Goal: Task Accomplishment & Management: Manage account settings

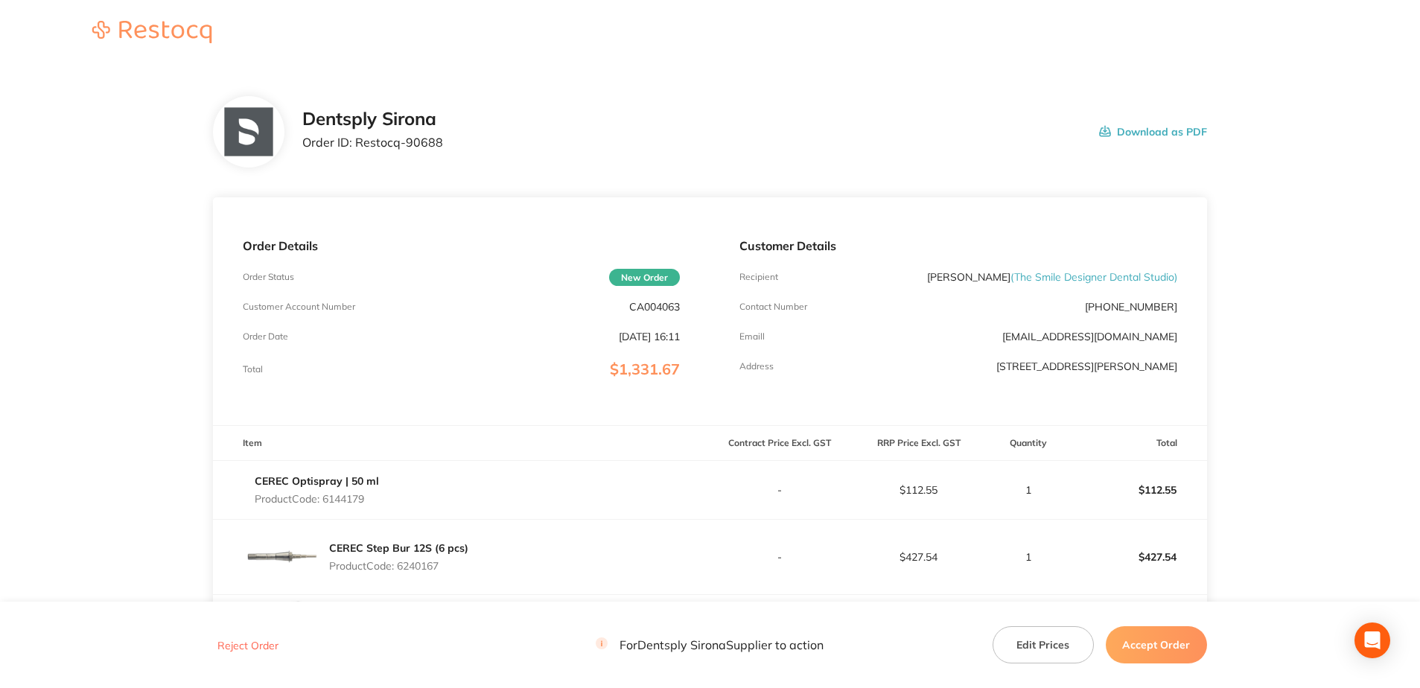
click at [1168, 650] on button "Accept Order" at bounding box center [1156, 644] width 101 height 37
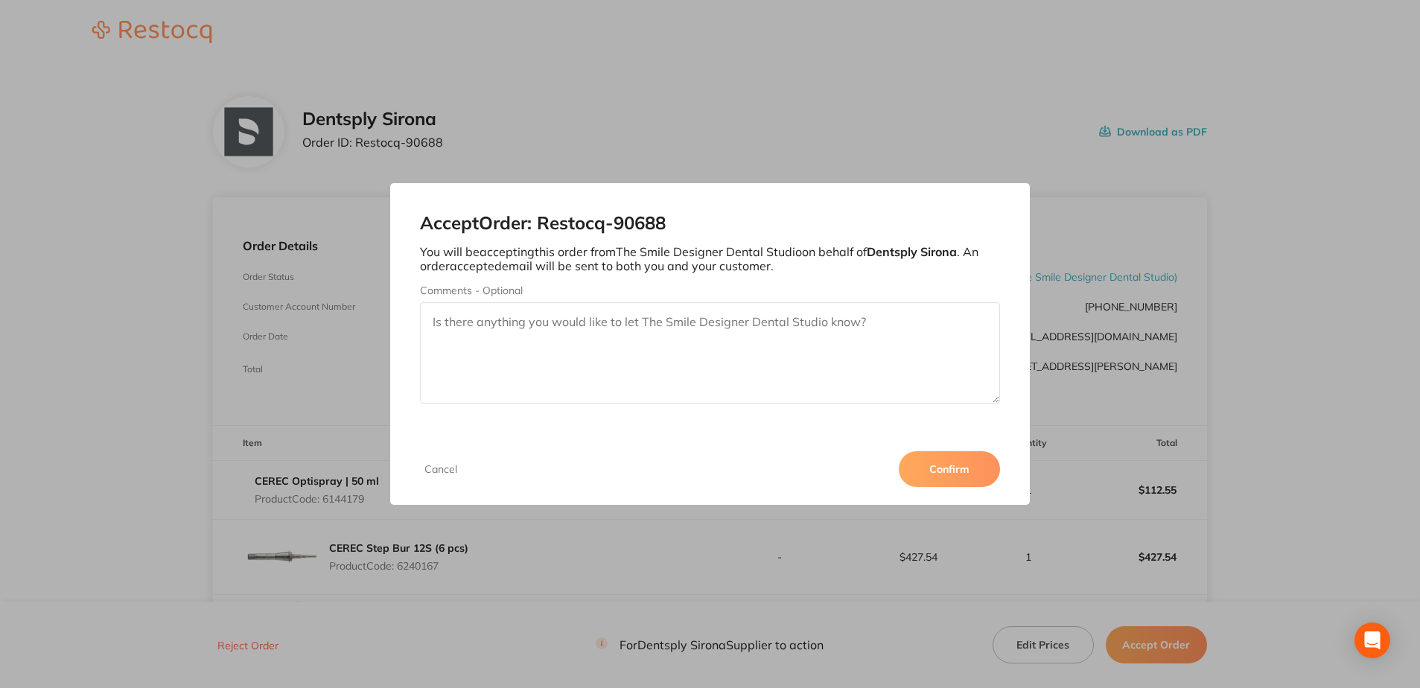
click at [958, 469] on button "Confirm" at bounding box center [949, 469] width 101 height 36
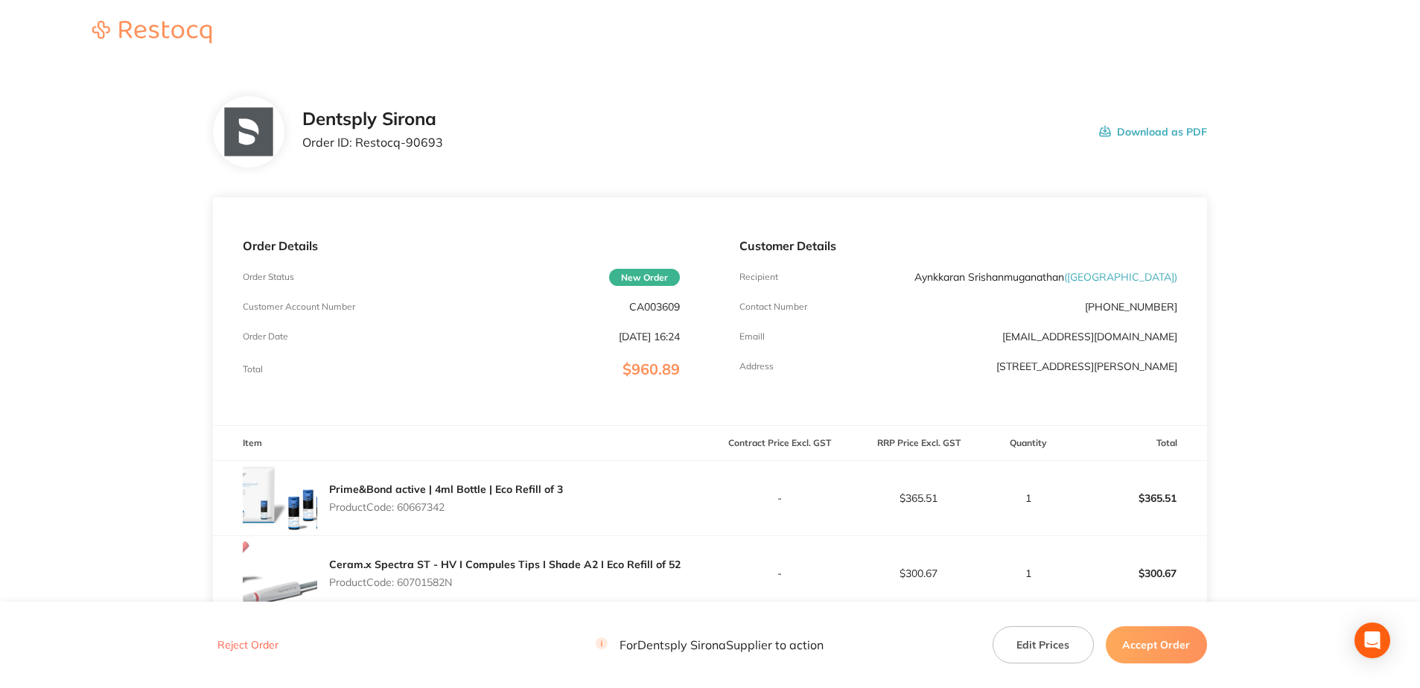
click at [1162, 651] on button "Accept Order" at bounding box center [1156, 644] width 101 height 37
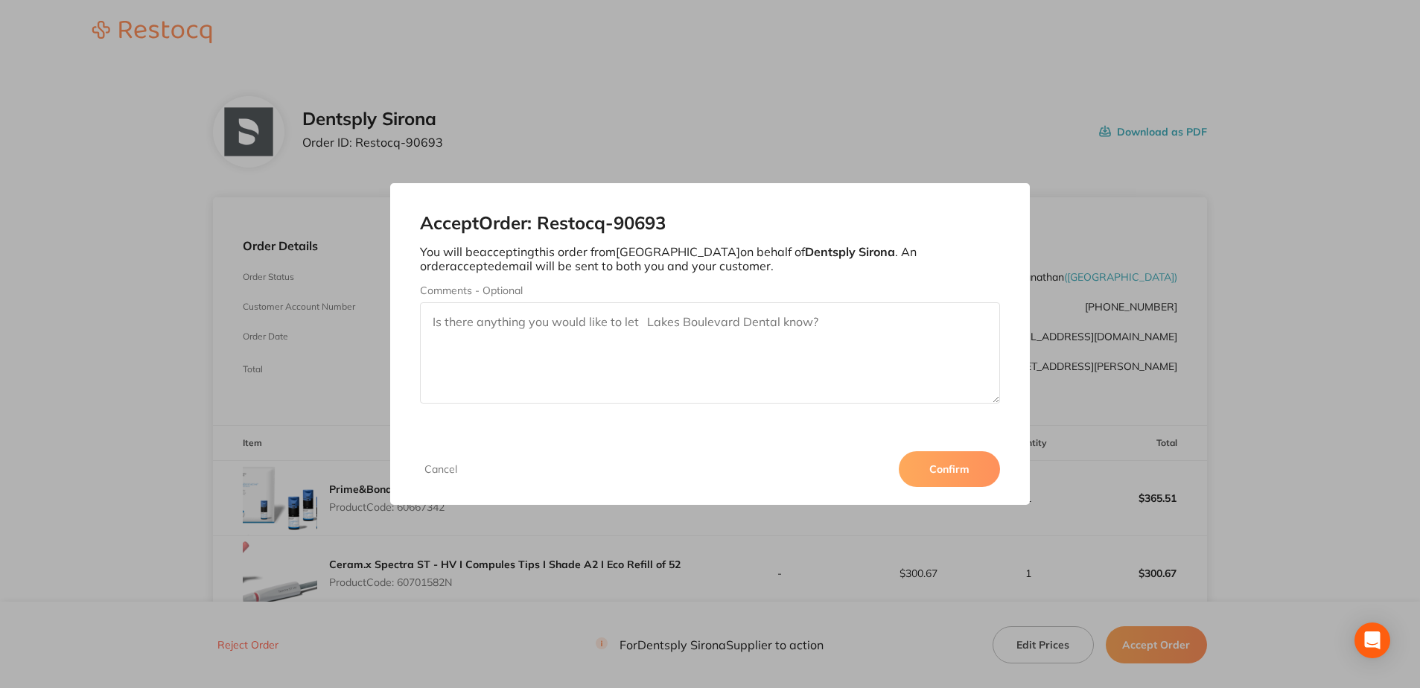
click at [961, 473] on button "Confirm" at bounding box center [949, 469] width 101 height 36
